Goal: Task Accomplishment & Management: Use online tool/utility

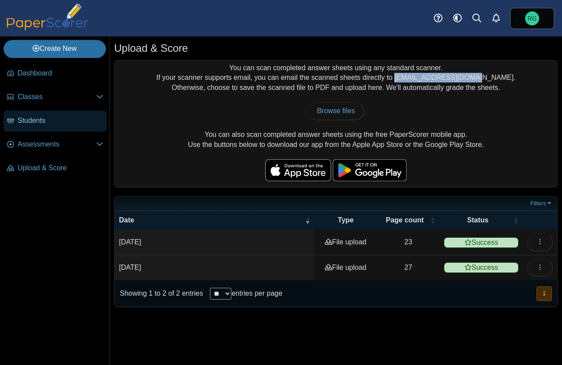
click at [39, 120] on span "Students" at bounding box center [61, 121] width 86 height 10
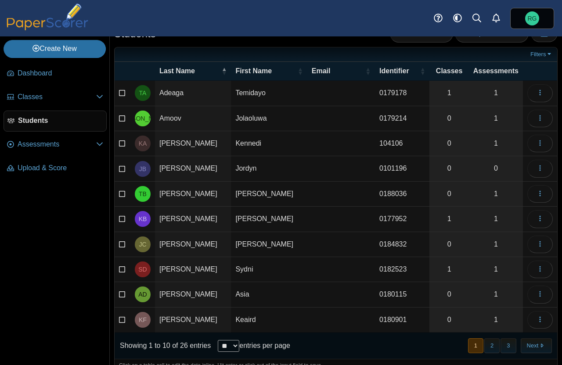
scroll to position [32, 0]
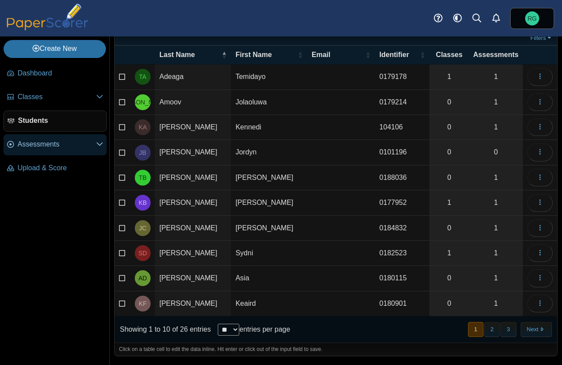
click at [50, 145] on span "Assessments" at bounding box center [57, 145] width 79 height 10
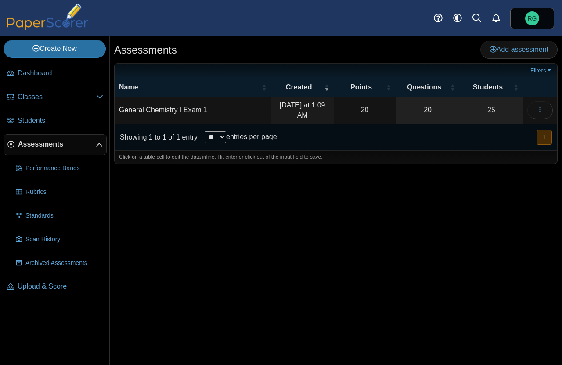
click at [181, 108] on td "General Chemistry I Exam 1" at bounding box center [193, 110] width 156 height 27
click at [536, 108] on icon "button" at bounding box center [539, 109] width 7 height 7
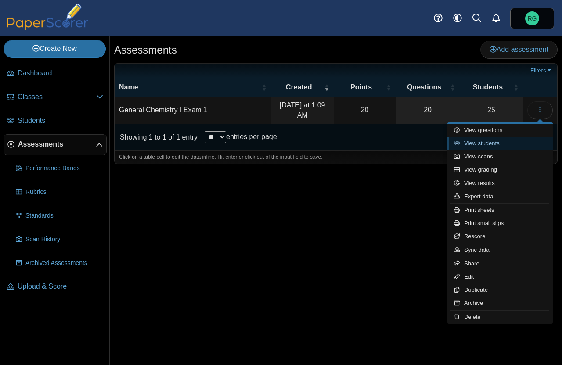
click at [494, 141] on link "View students" at bounding box center [499, 143] width 105 height 13
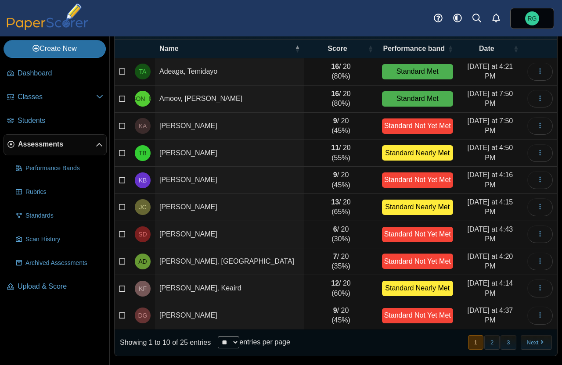
scroll to position [68, 0]
click at [485, 344] on button "2" at bounding box center [491, 342] width 15 height 14
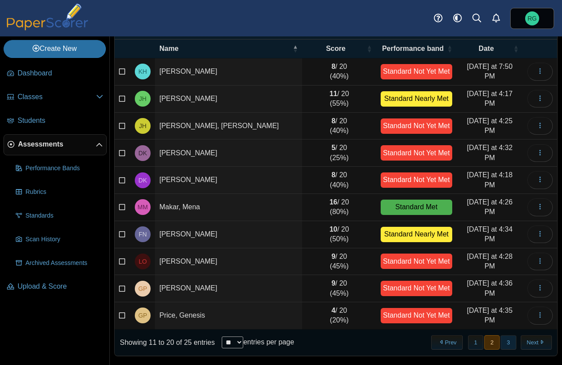
click at [504, 346] on button "3" at bounding box center [507, 342] width 15 height 14
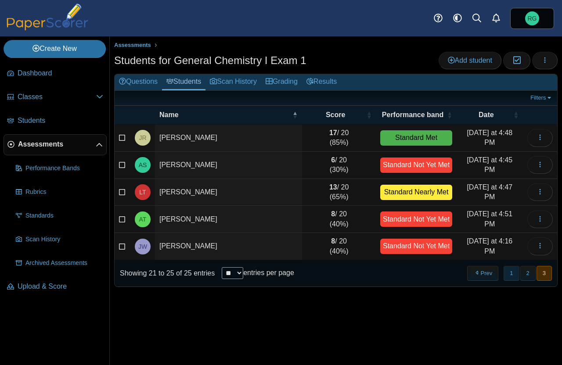
click at [510, 273] on button "1" at bounding box center [511, 273] width 15 height 14
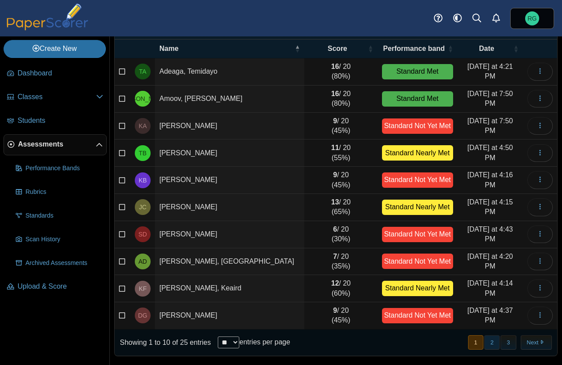
click at [486, 341] on button "2" at bounding box center [491, 342] width 15 height 14
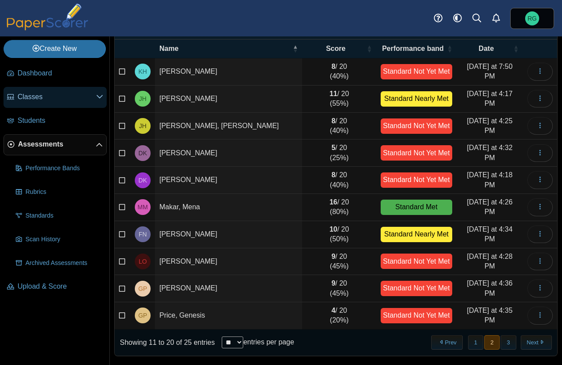
click at [97, 98] on icon at bounding box center [99, 96] width 7 height 7
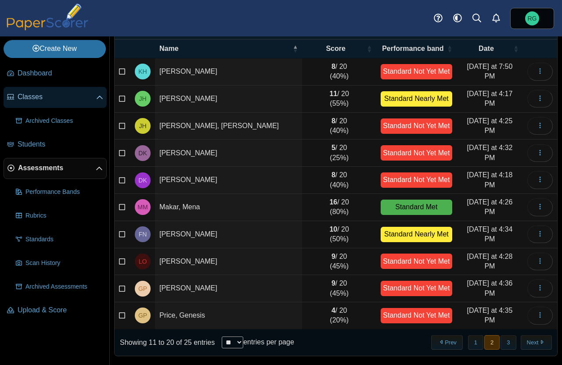
click at [36, 96] on span "Classes" at bounding box center [57, 97] width 79 height 10
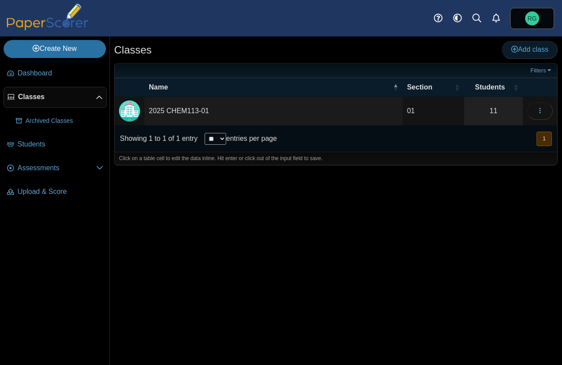
click at [535, 47] on span "Add class" at bounding box center [529, 49] width 37 height 7
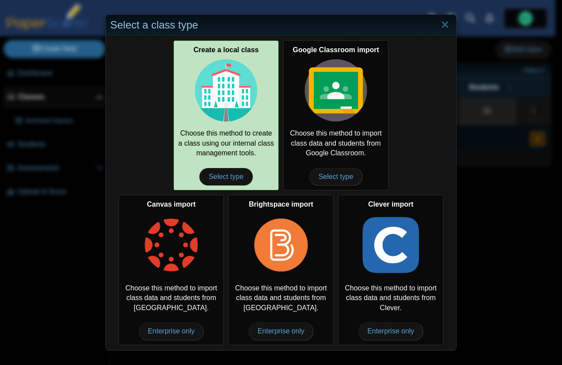
click at [227, 98] on img at bounding box center [226, 90] width 62 height 62
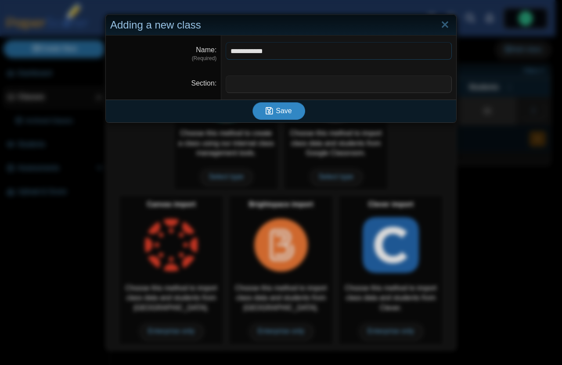
type input "**********"
click at [284, 111] on span "Save" at bounding box center [284, 110] width 16 height 7
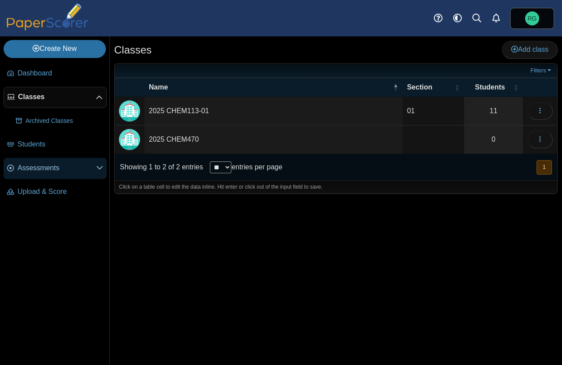
click at [47, 167] on span "Assessments" at bounding box center [57, 168] width 79 height 10
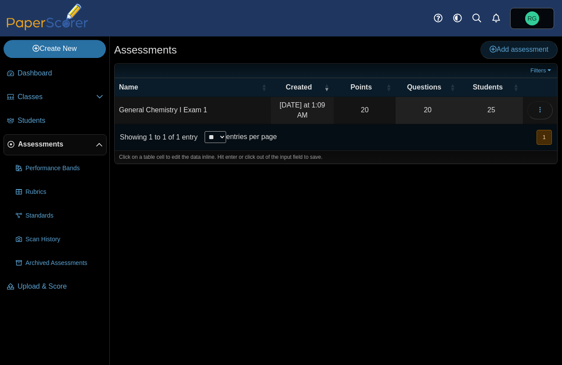
click at [510, 47] on span "Add assessment" at bounding box center [518, 49] width 59 height 7
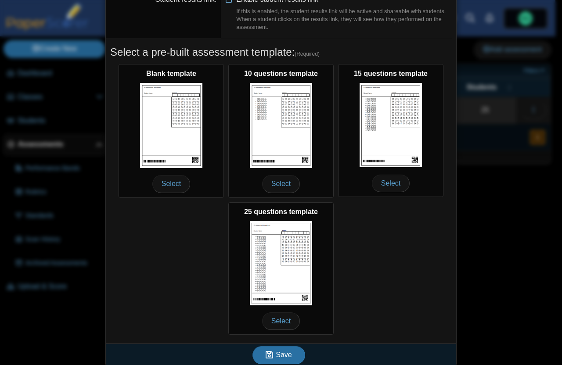
scroll to position [112, 0]
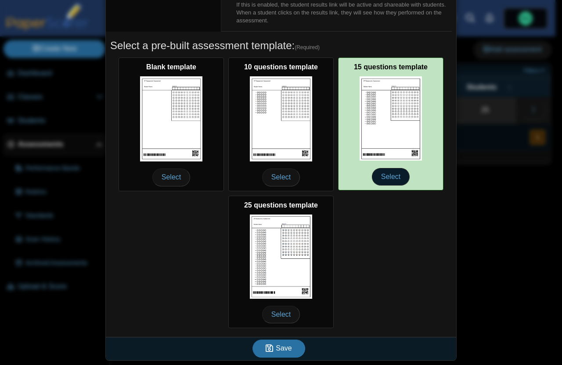
click at [390, 180] on span "Select" at bounding box center [391, 177] width 38 height 18
click at [386, 132] on img at bounding box center [391, 118] width 62 height 84
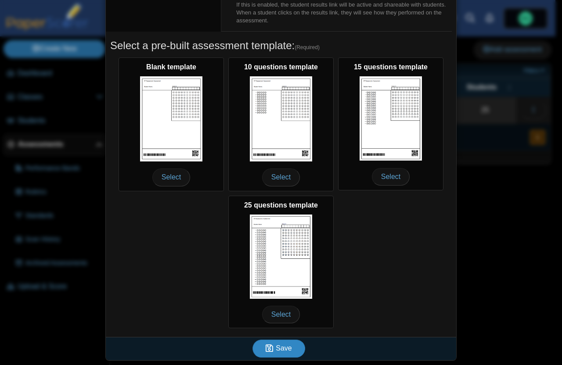
click at [276, 352] on span "Save" at bounding box center [284, 348] width 16 height 7
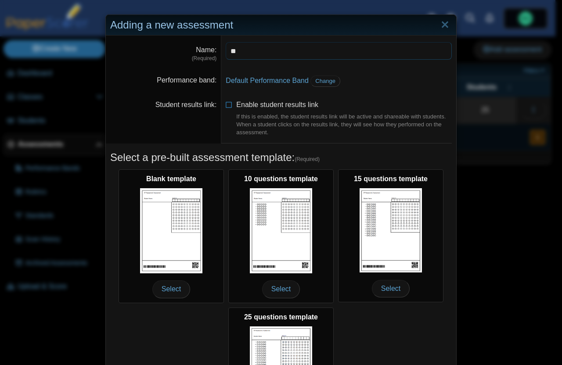
type input "*"
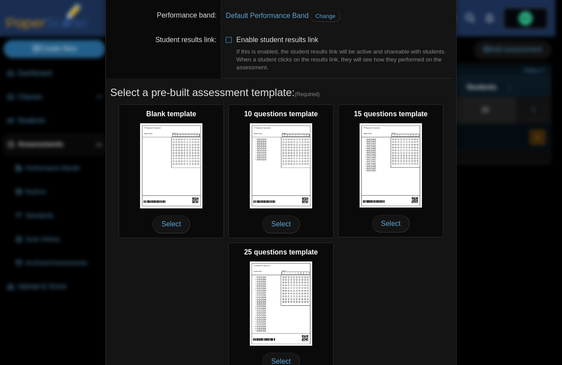
scroll to position [112, 0]
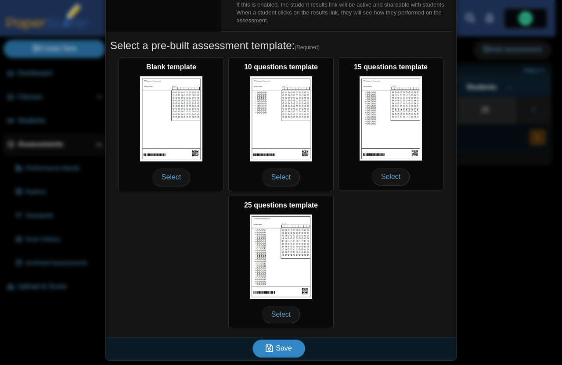
type input "**********"
click at [280, 348] on span "Save" at bounding box center [284, 348] width 16 height 7
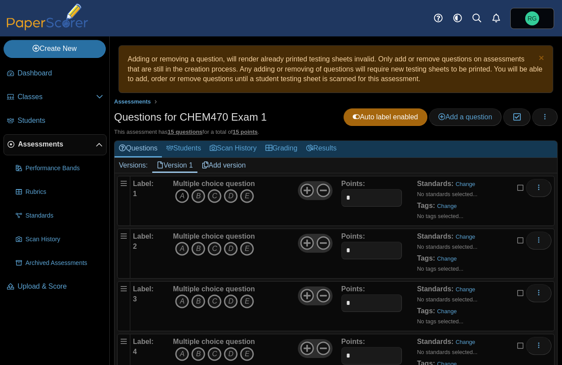
click at [181, 195] on icon "A" at bounding box center [182, 196] width 14 height 14
click at [216, 249] on icon "C" at bounding box center [215, 249] width 14 height 14
click at [199, 299] on icon "B" at bounding box center [198, 302] width 14 height 14
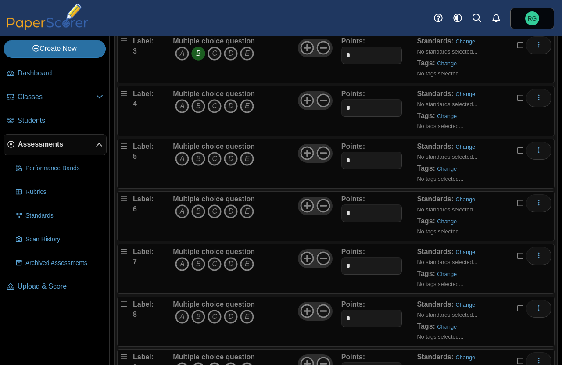
scroll to position [249, 0]
click at [230, 107] on icon "D" at bounding box center [231, 105] width 14 height 14
click at [200, 157] on icon "B" at bounding box center [198, 158] width 14 height 14
click at [216, 212] on icon "C" at bounding box center [215, 211] width 14 height 14
click at [215, 261] on icon "C" at bounding box center [215, 263] width 14 height 14
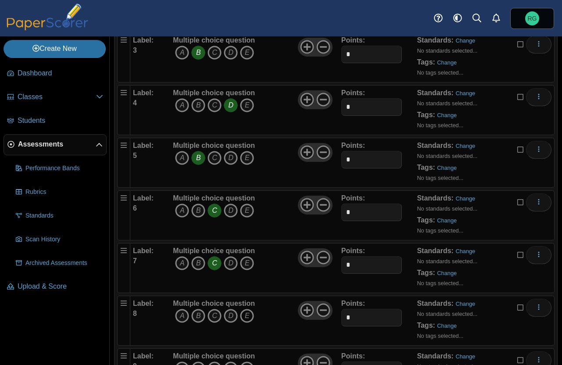
click at [251, 316] on icon "E" at bounding box center [247, 316] width 14 height 14
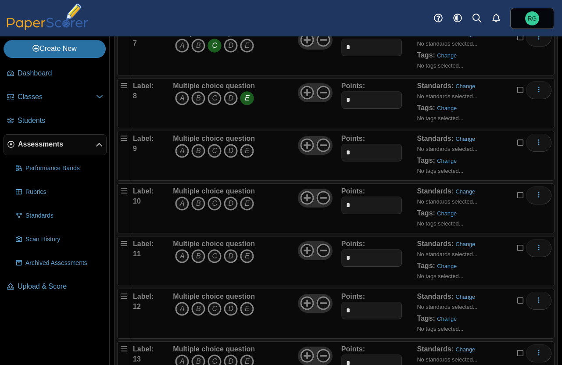
scroll to position [499, 0]
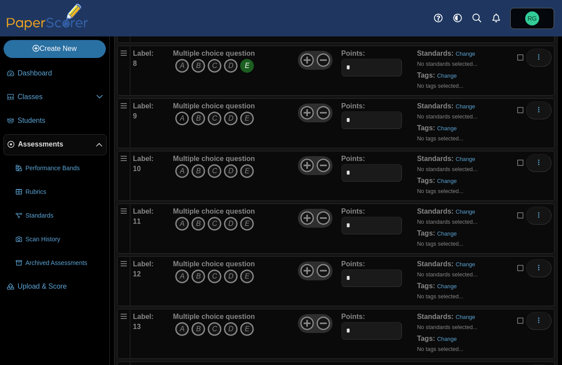
click at [179, 115] on icon "A" at bounding box center [182, 119] width 14 height 14
click at [232, 170] on icon "D" at bounding box center [231, 171] width 14 height 14
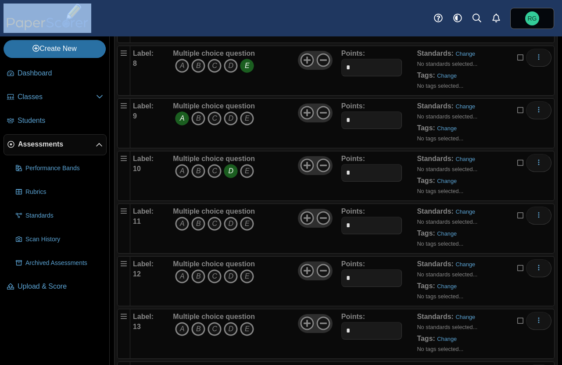
drag, startPoint x: 148, startPoint y: 10, endPoint x: 202, endPoint y: 0, distance: 54.4
click at [202, 0] on div "Dashboard Classes Archived classes Students Assessments" at bounding box center [281, 18] width 562 height 36
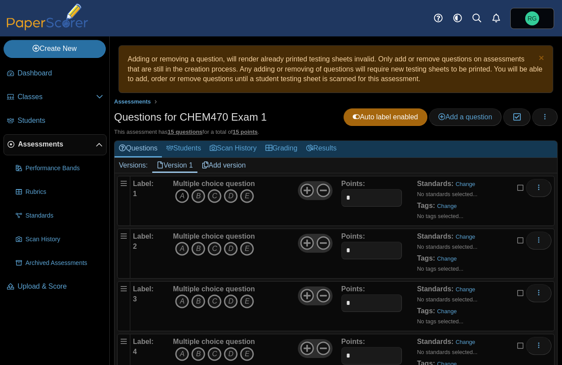
click at [184, 193] on icon "A" at bounding box center [182, 196] width 14 height 14
click at [182, 196] on icon "A" at bounding box center [182, 196] width 14 height 14
click at [214, 247] on icon "C" at bounding box center [215, 249] width 14 height 14
click at [199, 302] on icon "B" at bounding box center [198, 302] width 14 height 14
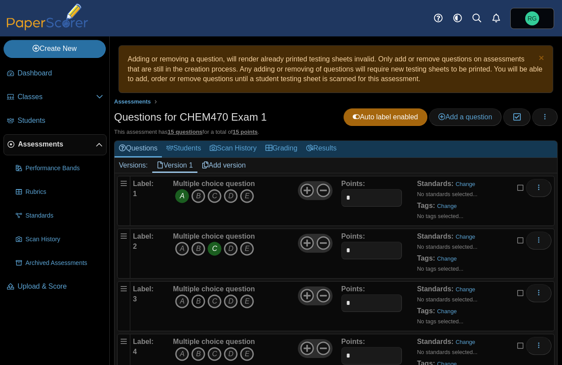
click at [199, 302] on icon "B" at bounding box center [198, 302] width 14 height 14
click at [230, 352] on icon "D" at bounding box center [231, 354] width 14 height 14
click at [230, 356] on icon "D" at bounding box center [231, 354] width 14 height 14
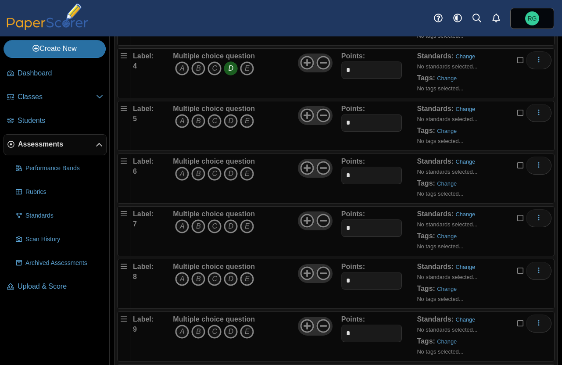
scroll to position [286, 0]
click at [199, 122] on icon "B" at bounding box center [198, 121] width 14 height 14
click at [212, 174] on icon "C" at bounding box center [215, 173] width 14 height 14
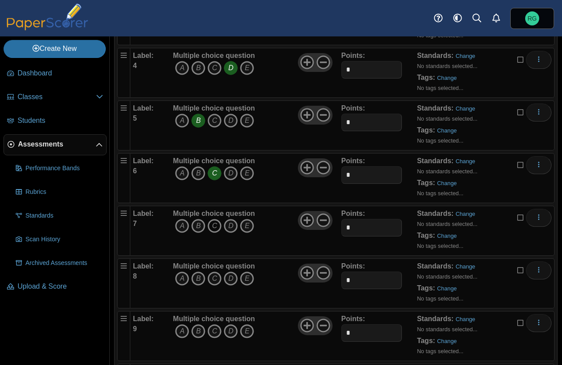
click at [215, 226] on icon "C" at bounding box center [215, 226] width 14 height 14
click at [248, 279] on icon "E" at bounding box center [247, 279] width 14 height 14
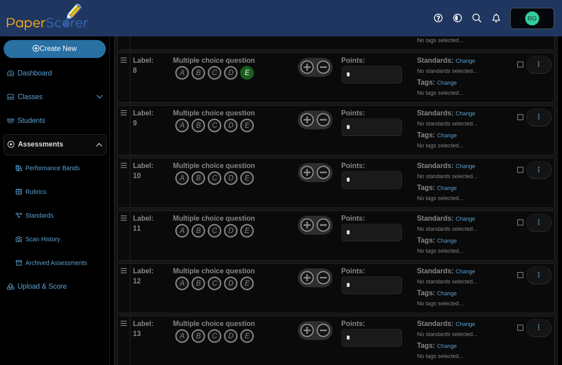
scroll to position [493, 0]
click at [182, 125] on icon "A" at bounding box center [182, 124] width 14 height 14
click at [230, 173] on icon "D" at bounding box center [231, 177] width 14 height 14
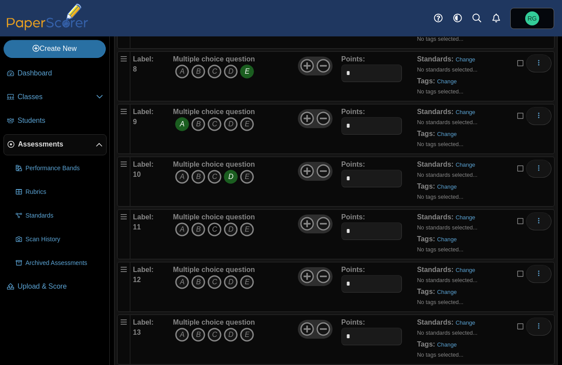
click at [212, 229] on icon "C" at bounding box center [215, 230] width 14 height 14
click at [215, 282] on icon "C" at bounding box center [215, 282] width 14 height 14
click at [214, 335] on icon "C" at bounding box center [215, 335] width 14 height 14
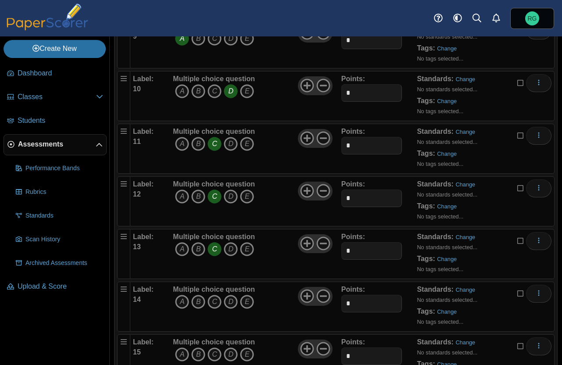
scroll to position [619, 0]
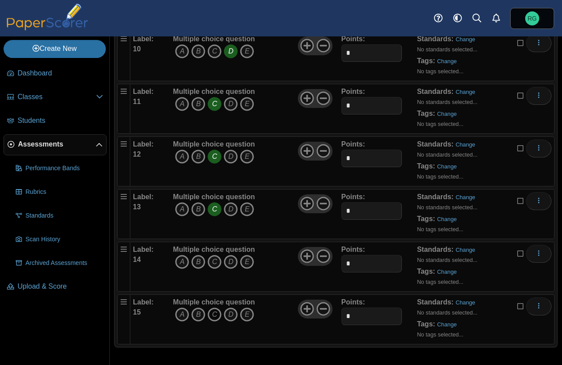
click at [214, 313] on icon "C" at bounding box center [215, 315] width 14 height 14
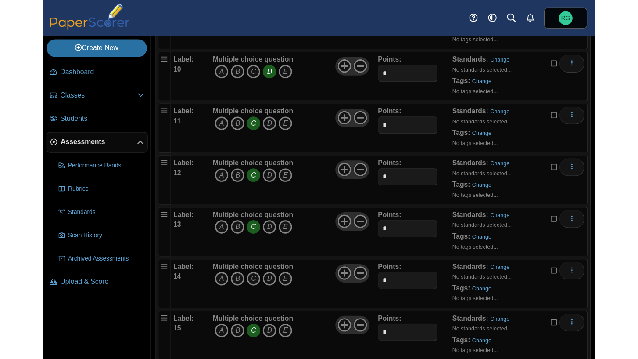
scroll to position [599, 0]
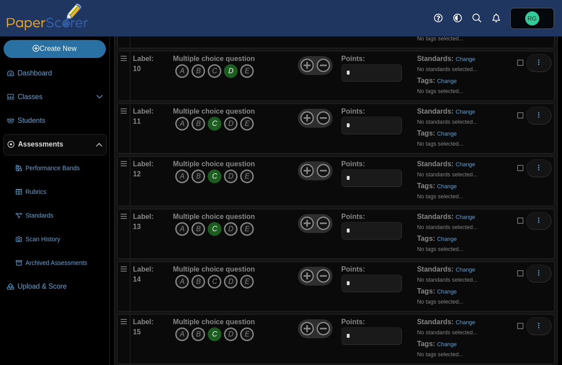
click at [213, 280] on icon "C" at bounding box center [215, 282] width 14 height 14
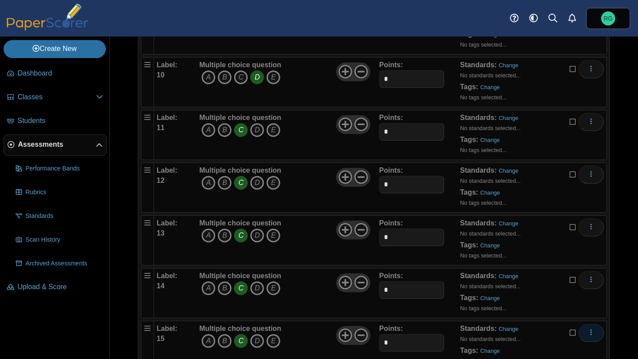
click at [562, 333] on icon "More options" at bounding box center [591, 331] width 7 height 7
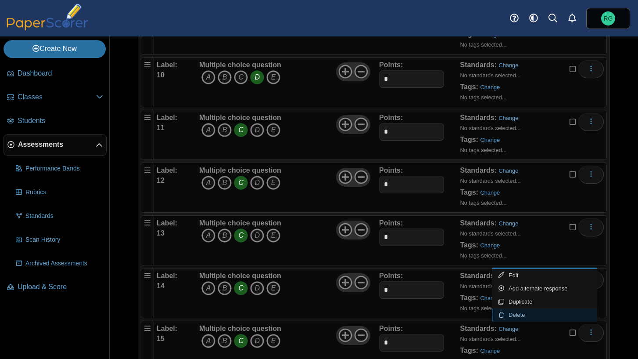
click at [527, 315] on link "Delete" at bounding box center [544, 314] width 105 height 13
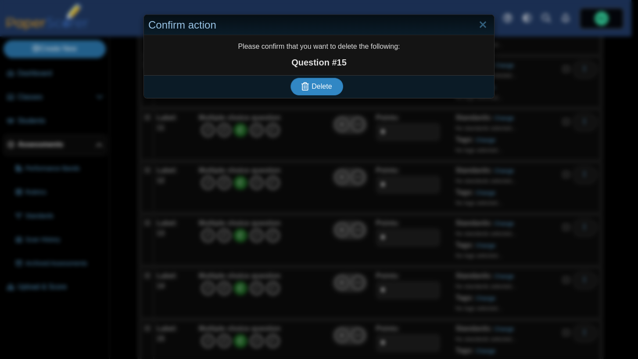
click at [322, 86] on span "Delete" at bounding box center [322, 86] width 20 height 7
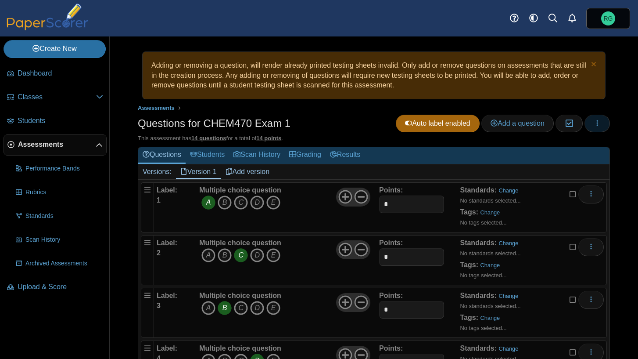
click at [597, 123] on use "button" at bounding box center [597, 123] width 1 height 6
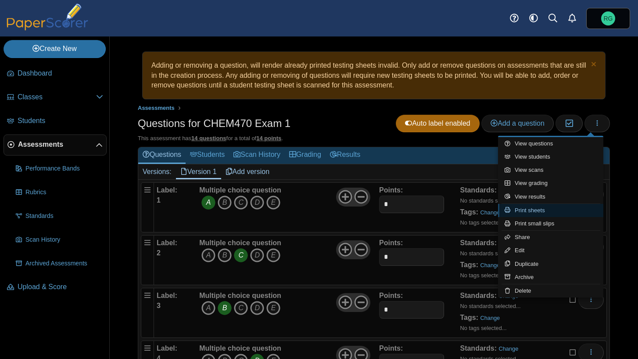
click at [539, 209] on link "Print sheets" at bounding box center [550, 210] width 105 height 13
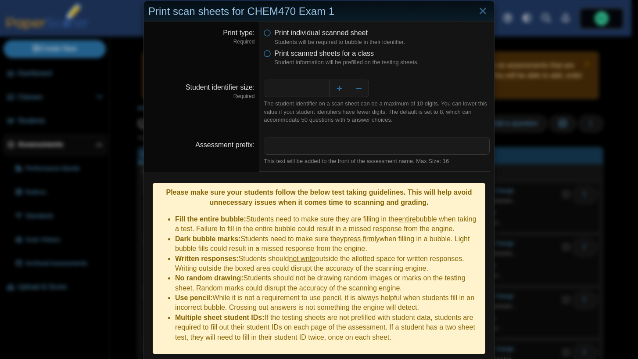
scroll to position [35, 0]
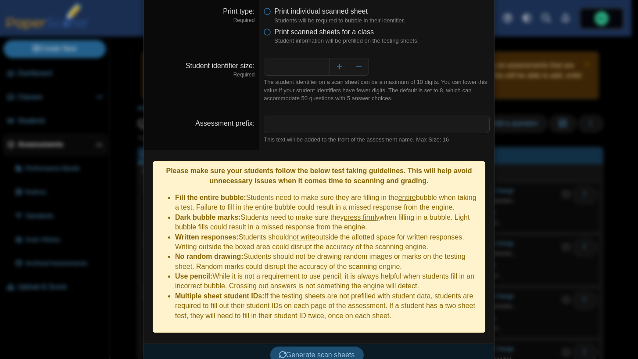
click at [339, 351] on span "Generate scan sheets" at bounding box center [317, 354] width 76 height 7
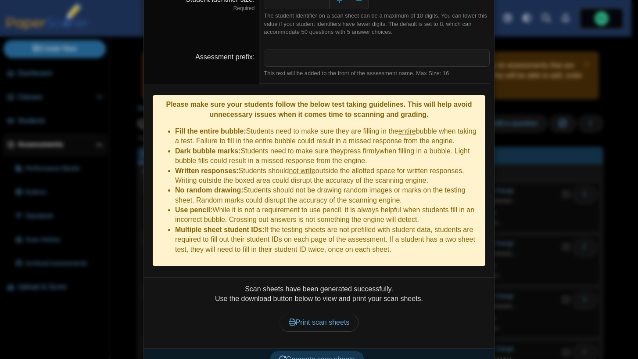
scroll to position [106, 0]
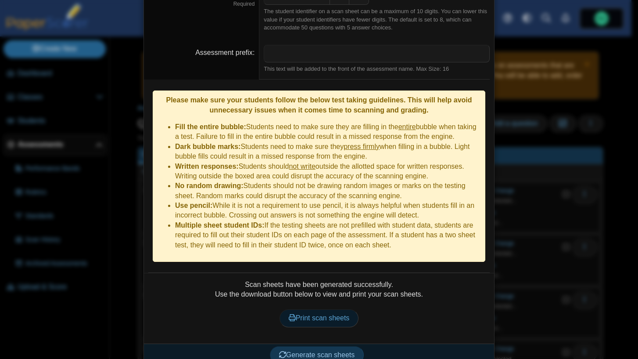
click at [330, 314] on span "Print scan sheets" at bounding box center [319, 317] width 61 height 7
